Goal: Information Seeking & Learning: Understand process/instructions

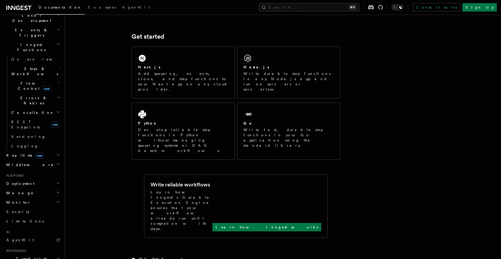
scroll to position [36, 0]
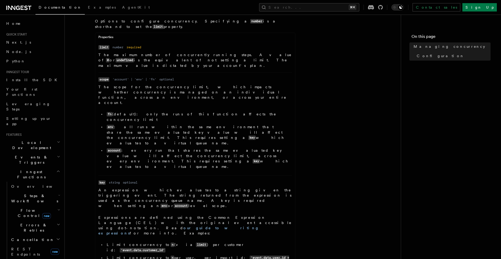
scroll to position [248, 0]
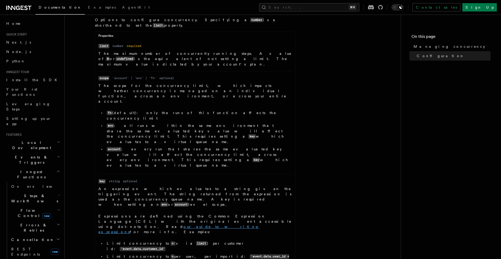
click at [132, 224] on link "our guide to writing expressions" at bounding box center [178, 228] width 161 height 9
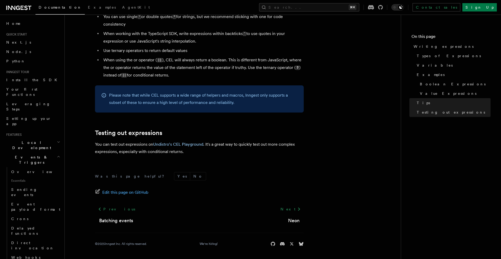
scroll to position [565, 0]
click at [182, 144] on link "Undistro's CEL Playground" at bounding box center [178, 144] width 50 height 5
